Goal: Find specific page/section: Find specific page/section

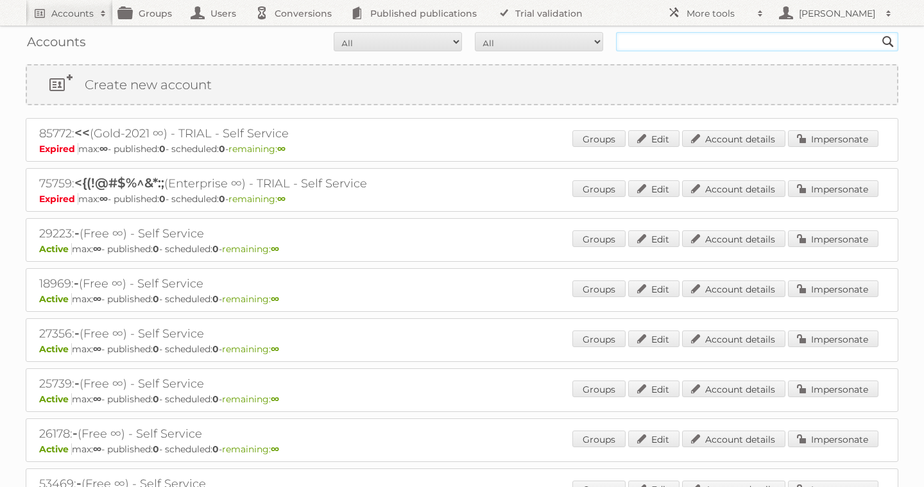
click at [783, 40] on input "text" at bounding box center [757, 41] width 282 height 19
type input "meat & more"
click at [878, 32] on input "Search" at bounding box center [887, 41] width 19 height 19
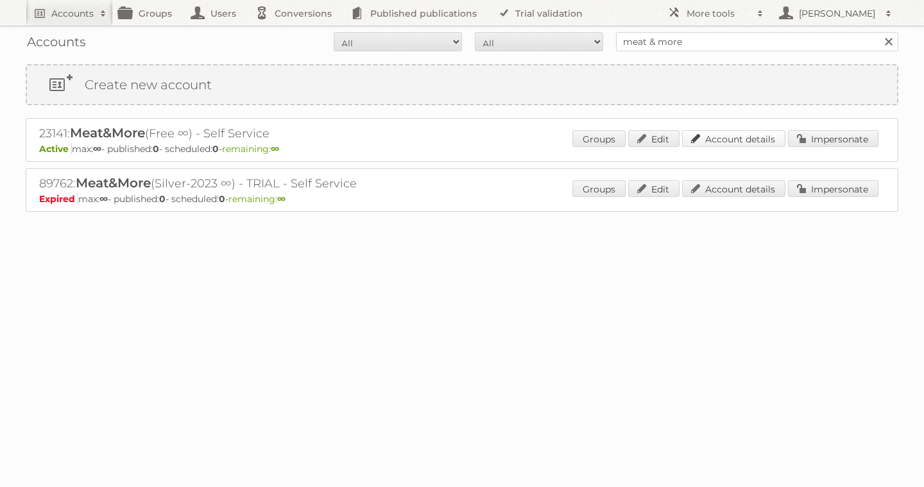
click at [761, 141] on link "Account details" at bounding box center [733, 138] width 103 height 17
click at [758, 185] on link "Account details" at bounding box center [733, 188] width 103 height 17
click at [745, 143] on link "Account details" at bounding box center [733, 138] width 103 height 17
